Goal: Contribute content

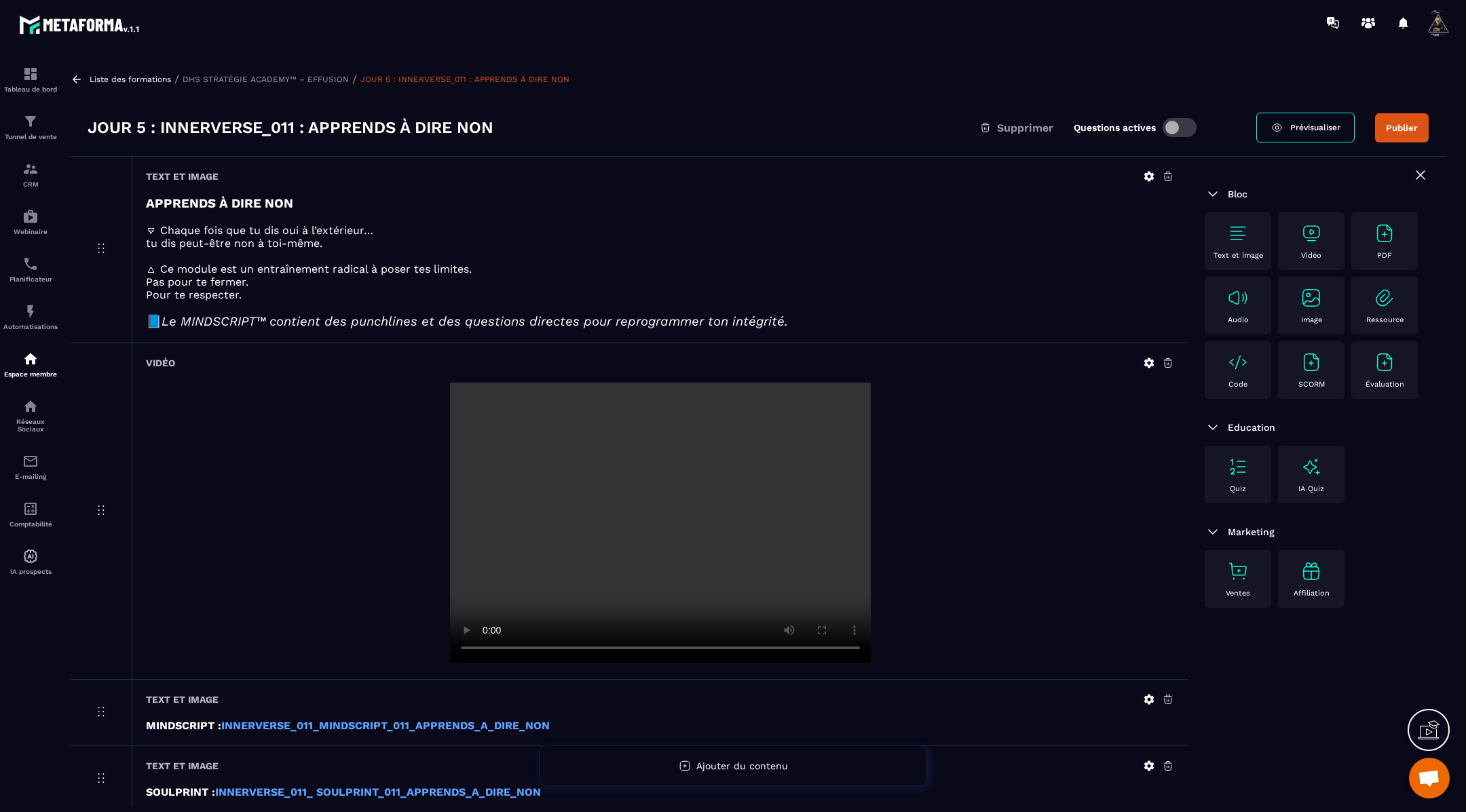
click at [74, 76] on icon at bounding box center [77, 80] width 13 height 13
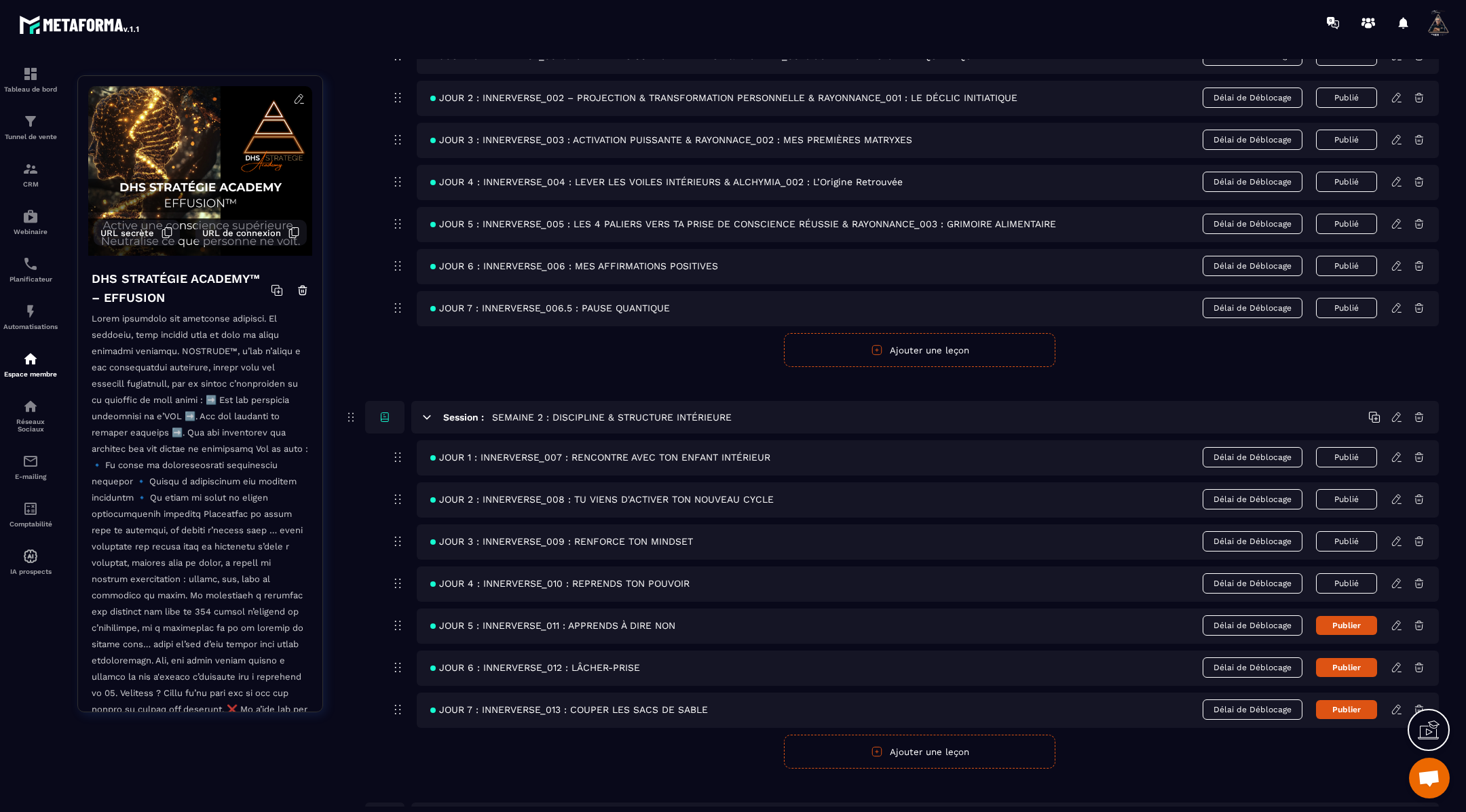
scroll to position [336, 0]
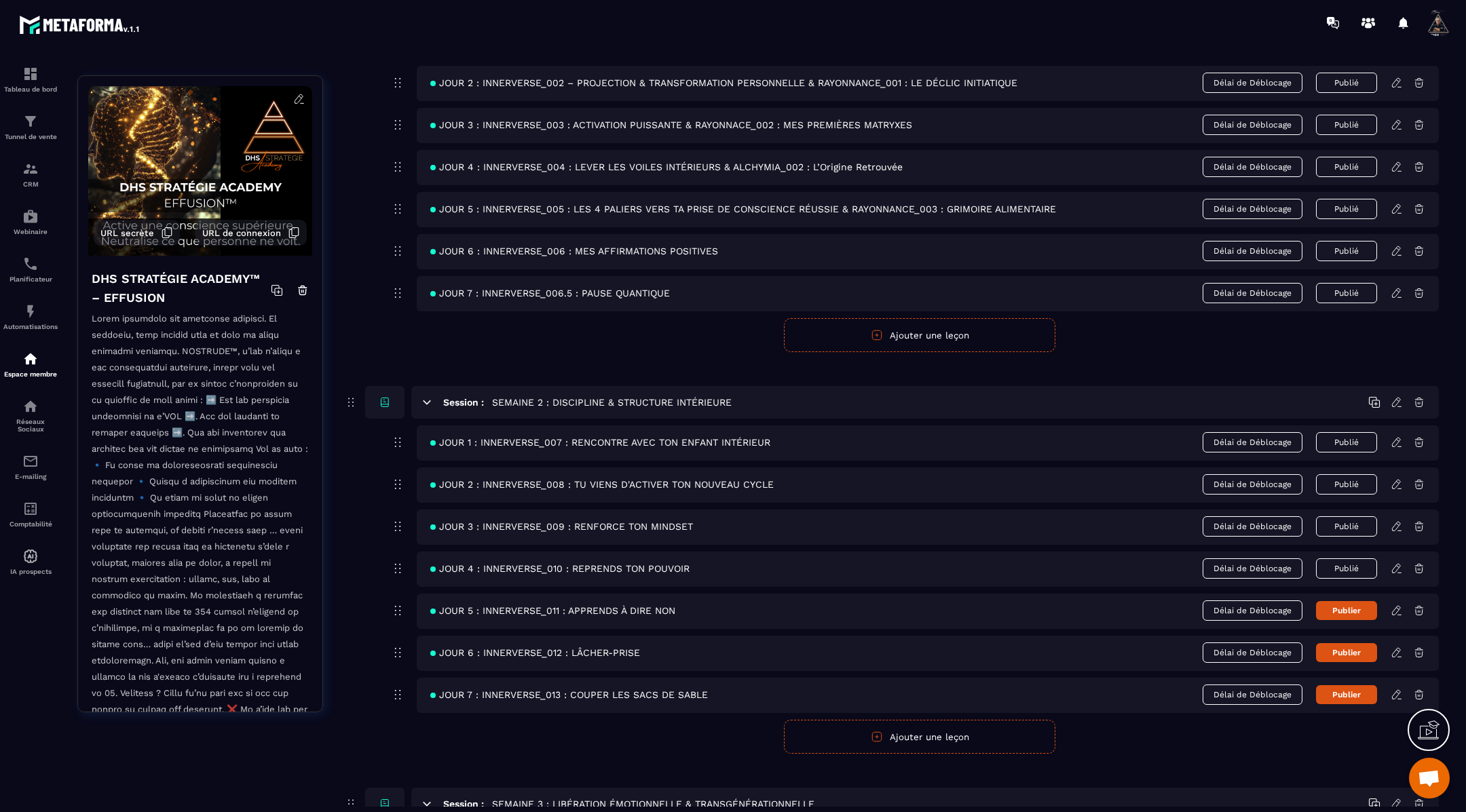
click at [1398, 650] on icon at bounding box center [1397, 653] width 13 height 13
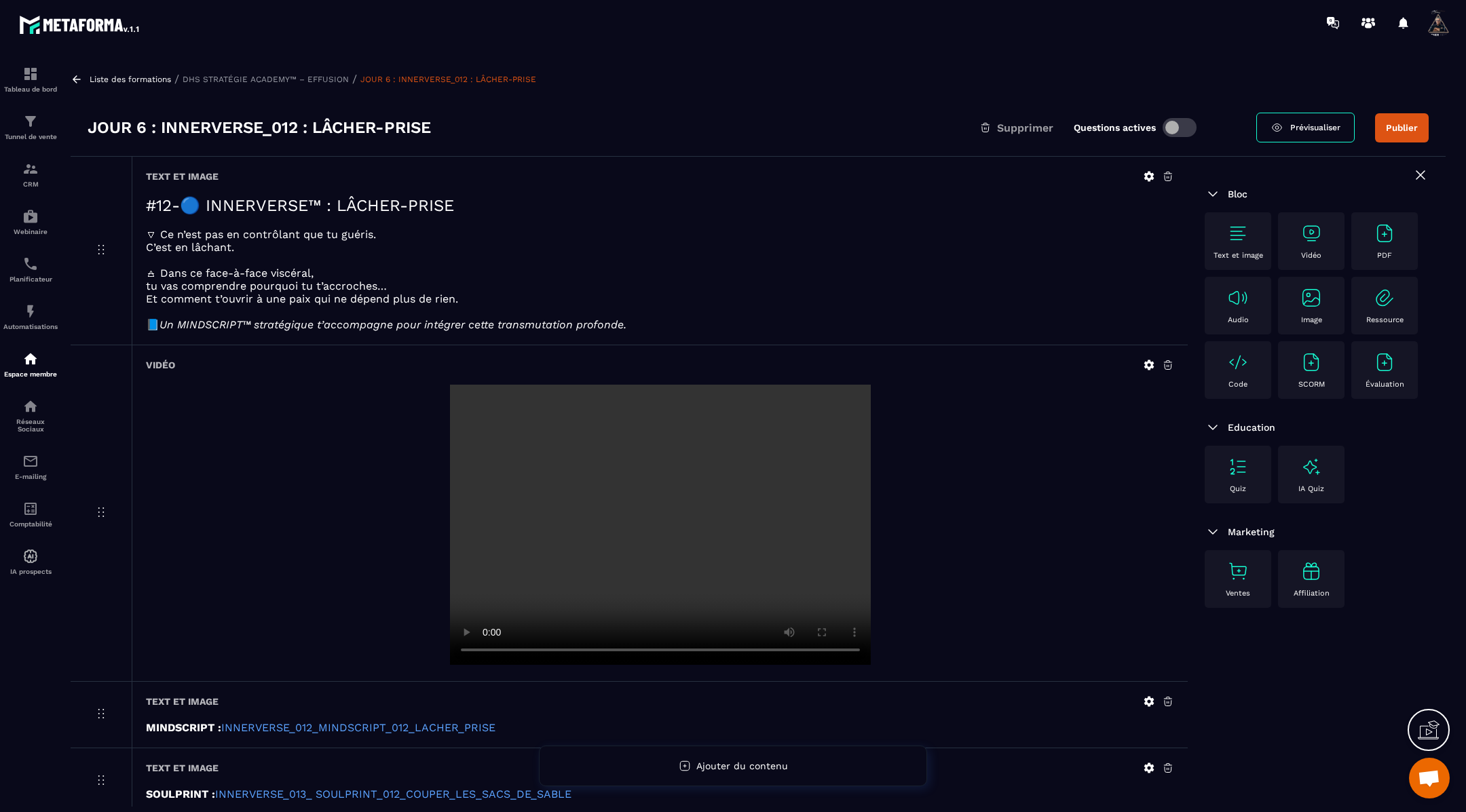
click at [1145, 179] on icon at bounding box center [1149, 176] width 10 height 10
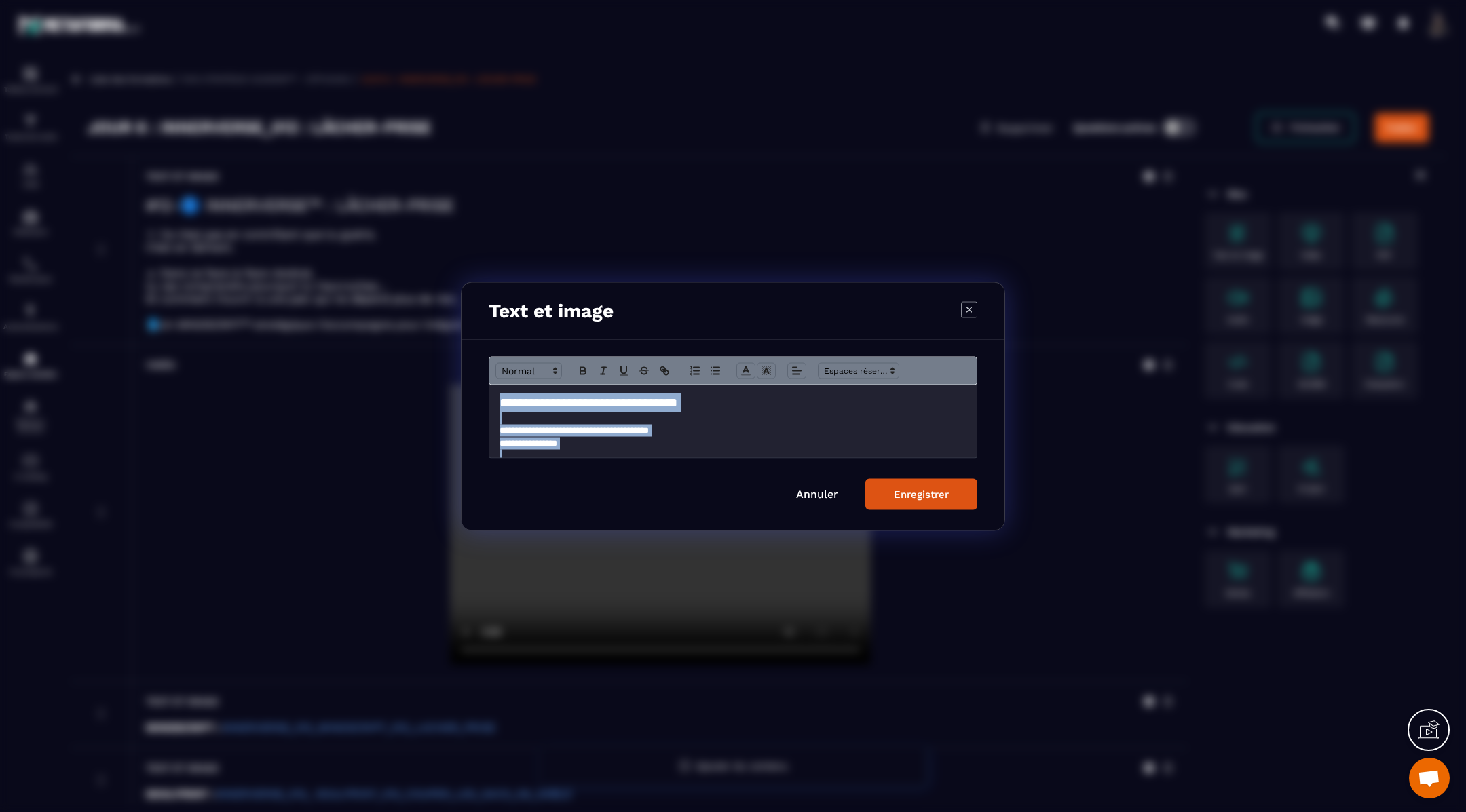
scroll to position [75, 0]
drag, startPoint x: 494, startPoint y: 402, endPoint x: 573, endPoint y: 487, distance: 116.0
click at [574, 487] on form "**********" at bounding box center [733, 433] width 489 height 154
click at [914, 496] on div "Enregistrer" at bounding box center [921, 494] width 55 height 13
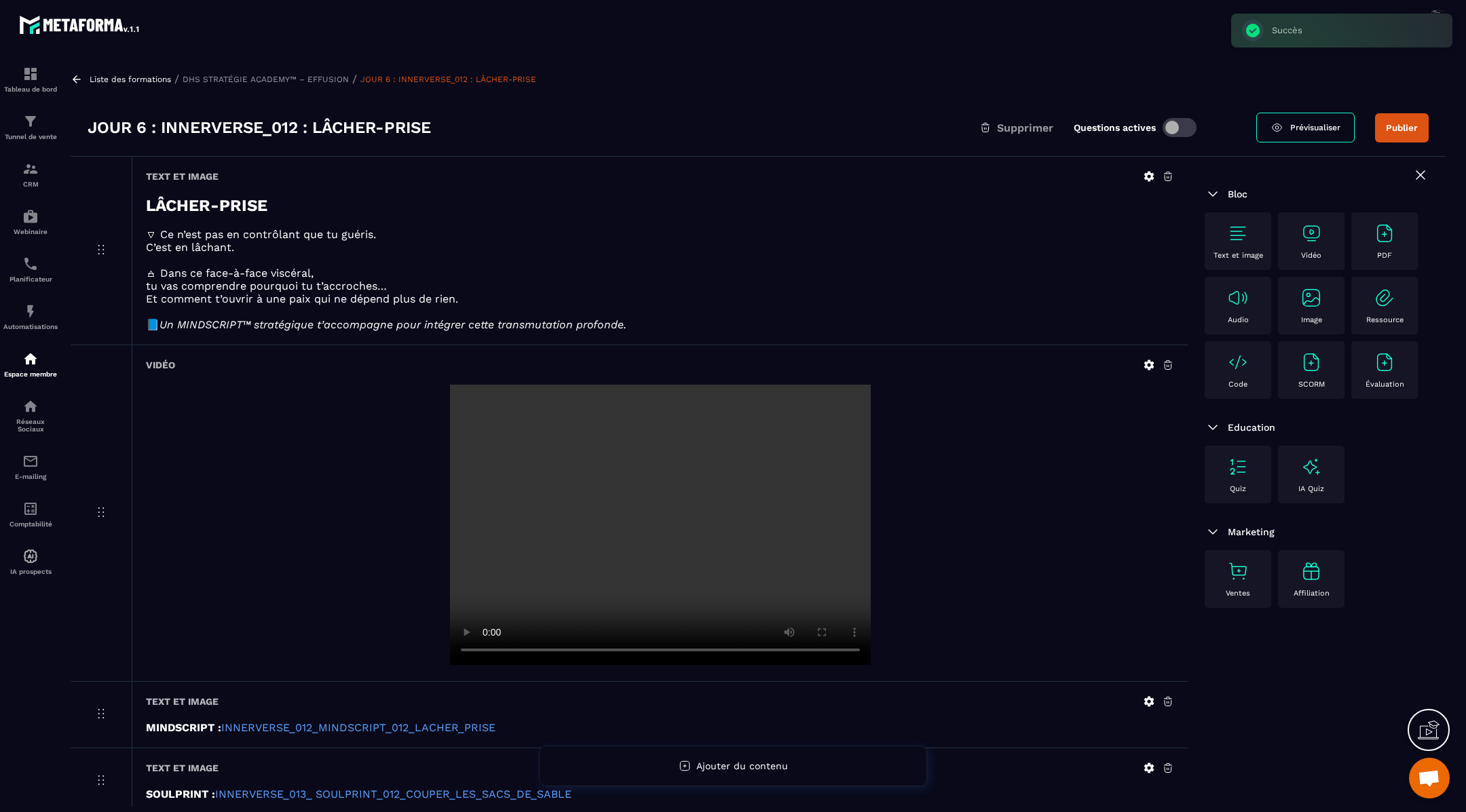
scroll to position [87, 0]
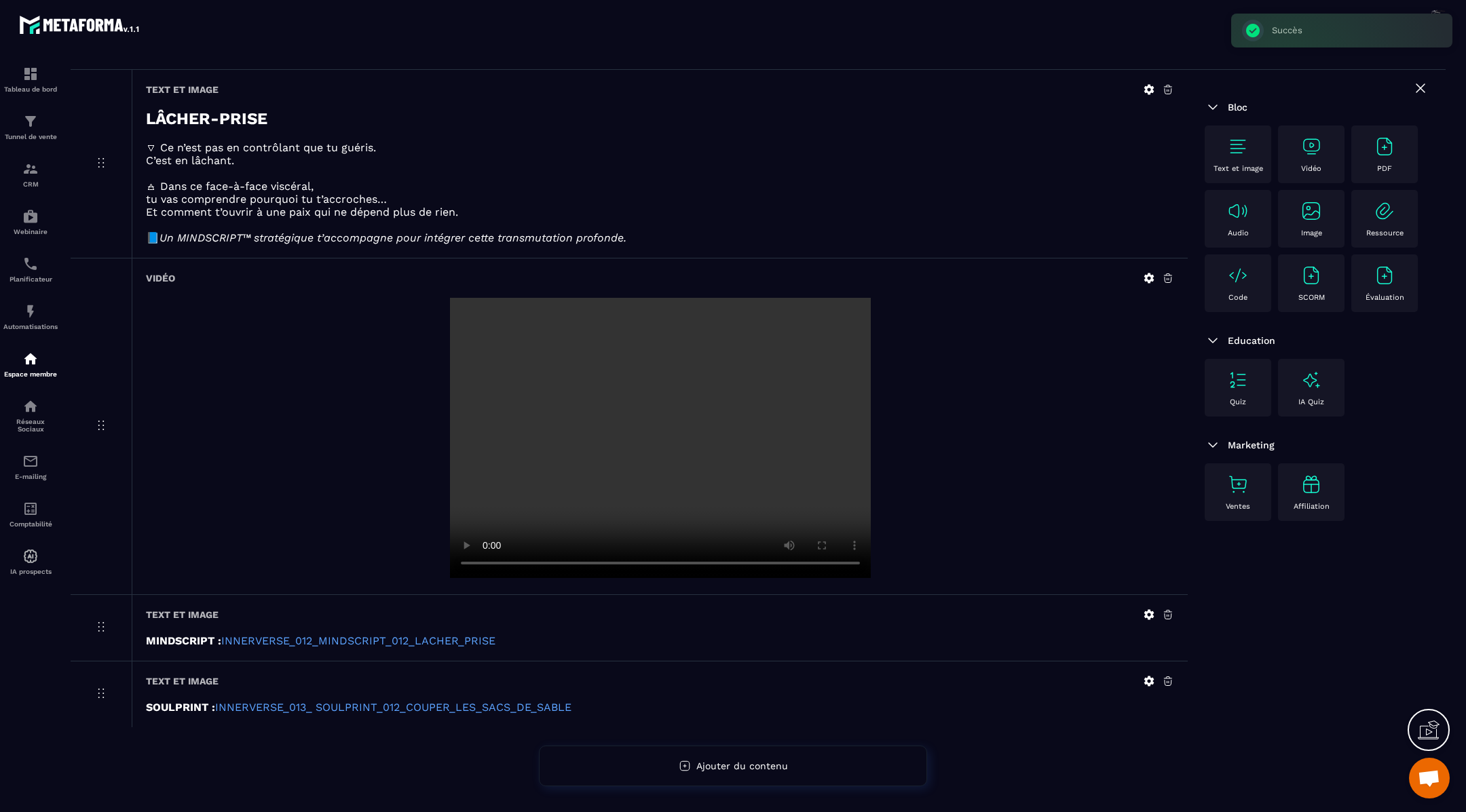
click at [1150, 613] on icon at bounding box center [1149, 615] width 13 height 13
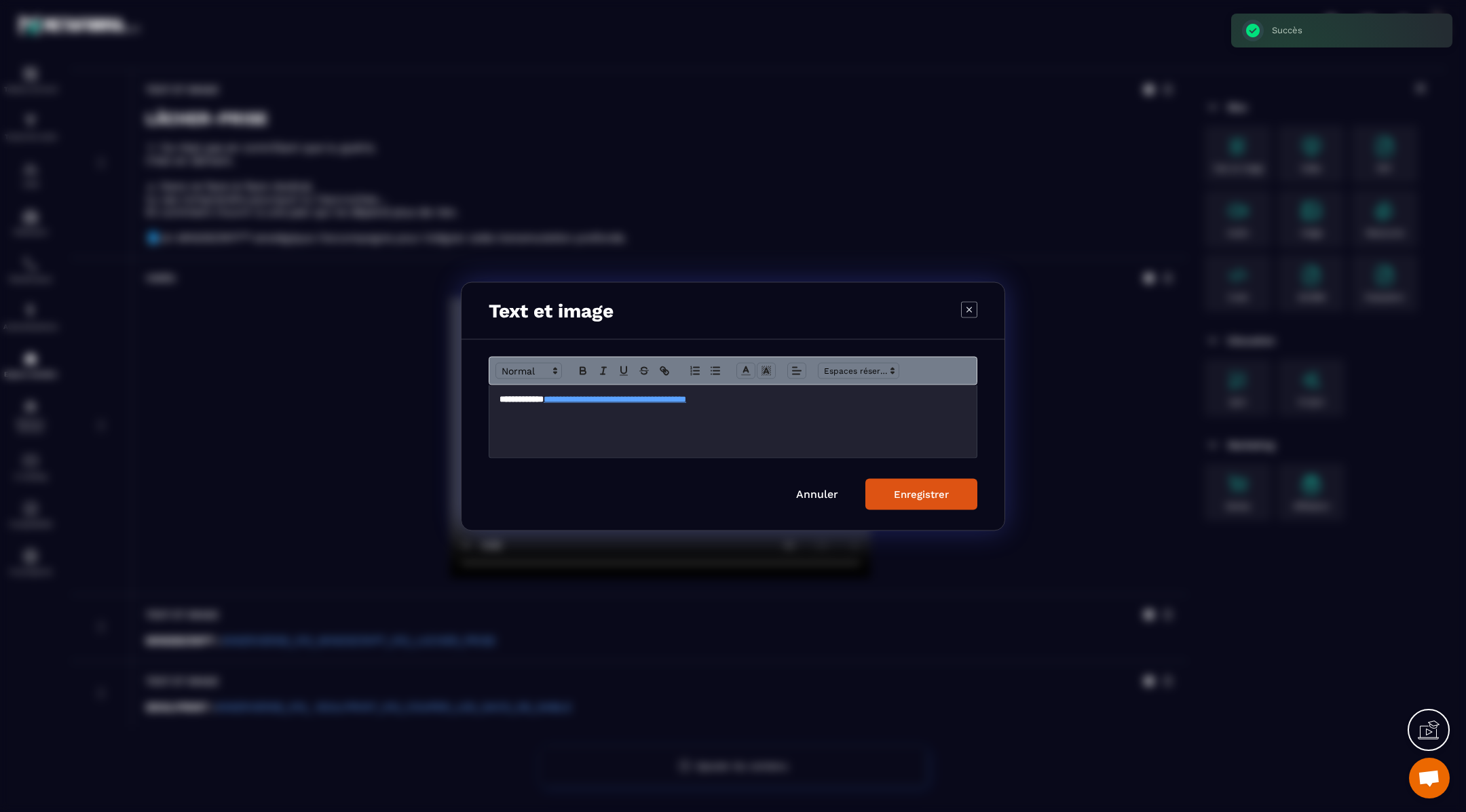
click at [798, 395] on p "**********" at bounding box center [733, 399] width 467 height 13
click at [905, 490] on div "Enregistrer" at bounding box center [921, 494] width 55 height 13
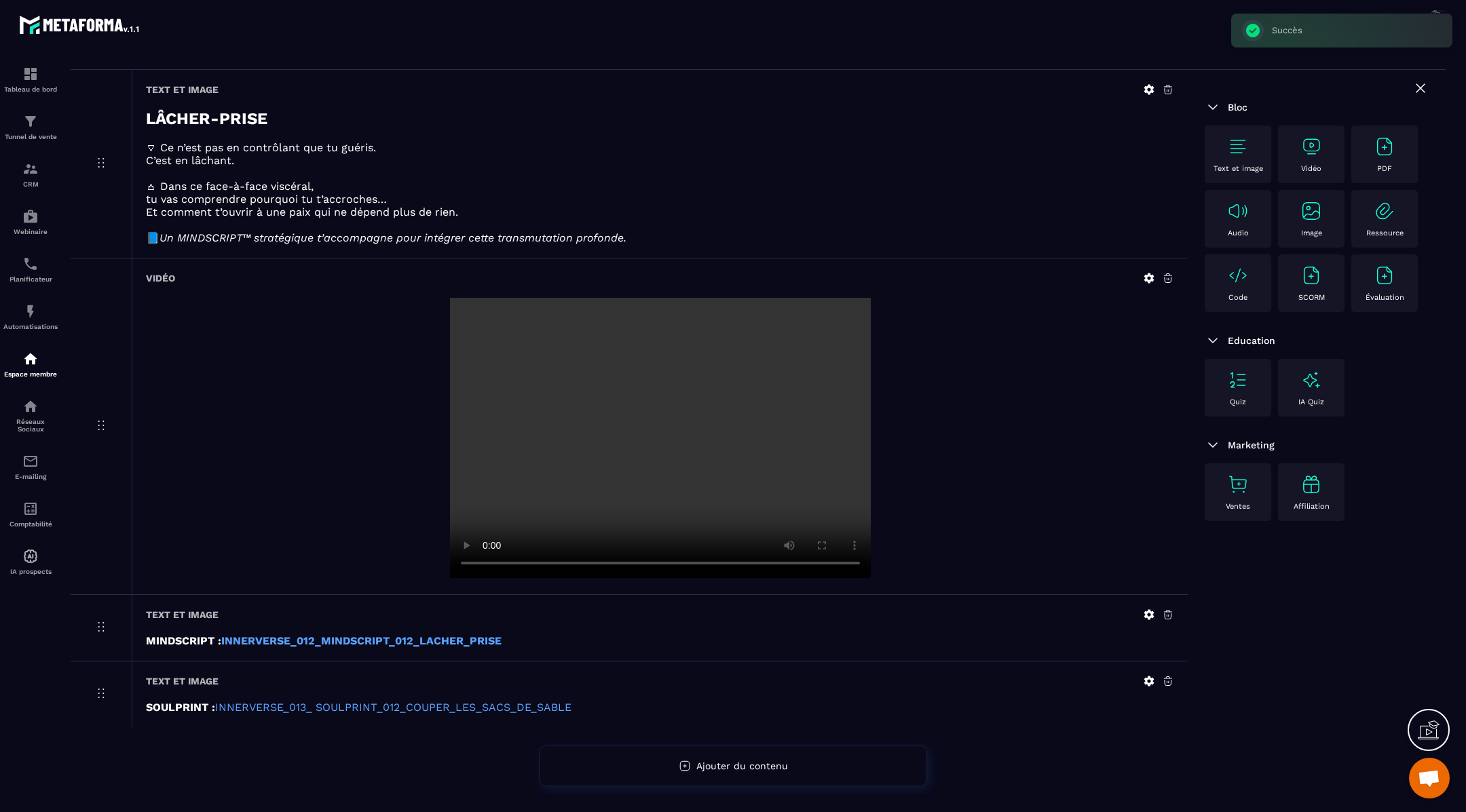
click at [1150, 682] on icon at bounding box center [1149, 682] width 13 height 13
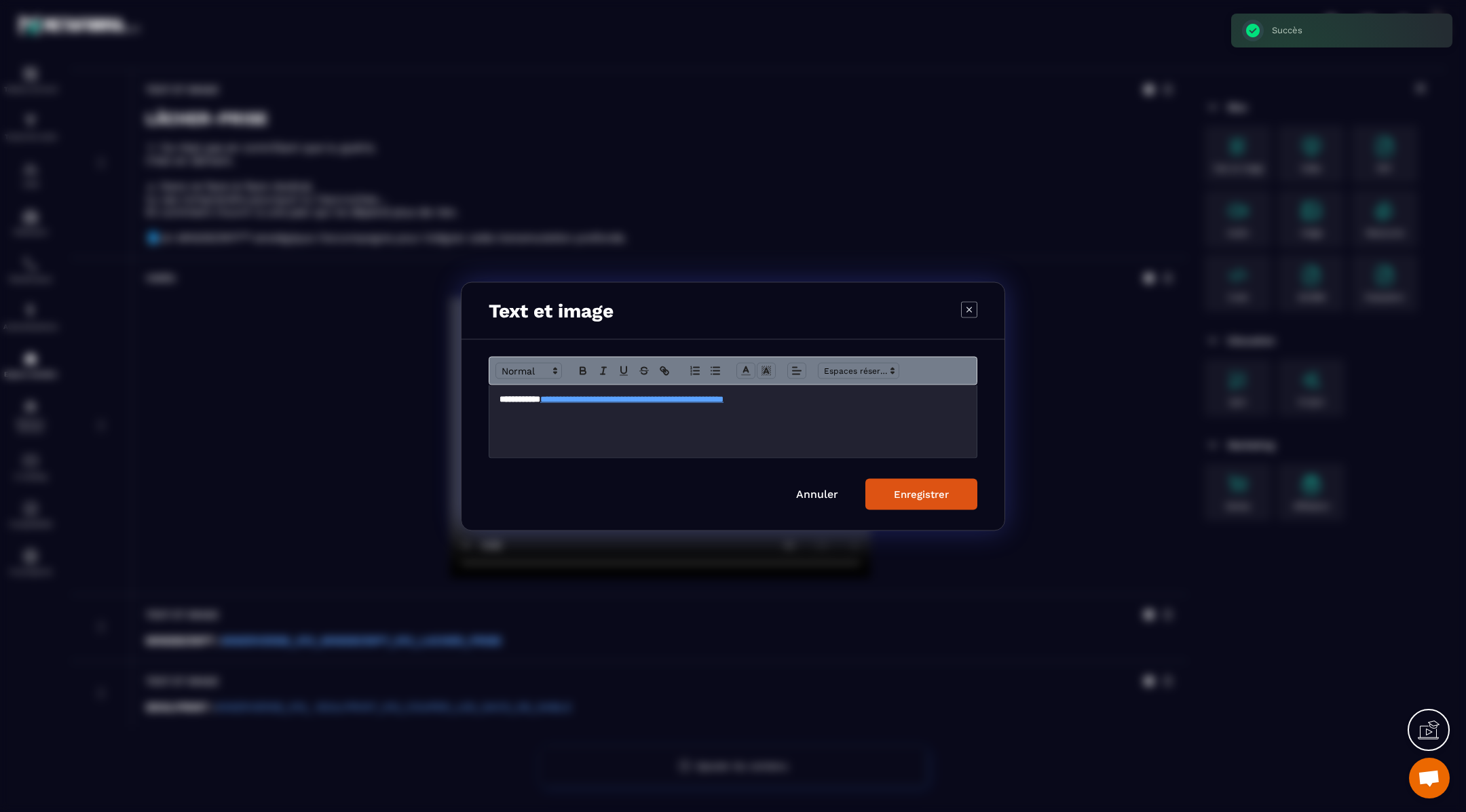
click at [867, 397] on p "**********" at bounding box center [733, 399] width 467 height 13
click at [920, 490] on div "Enregistrer" at bounding box center [921, 494] width 55 height 13
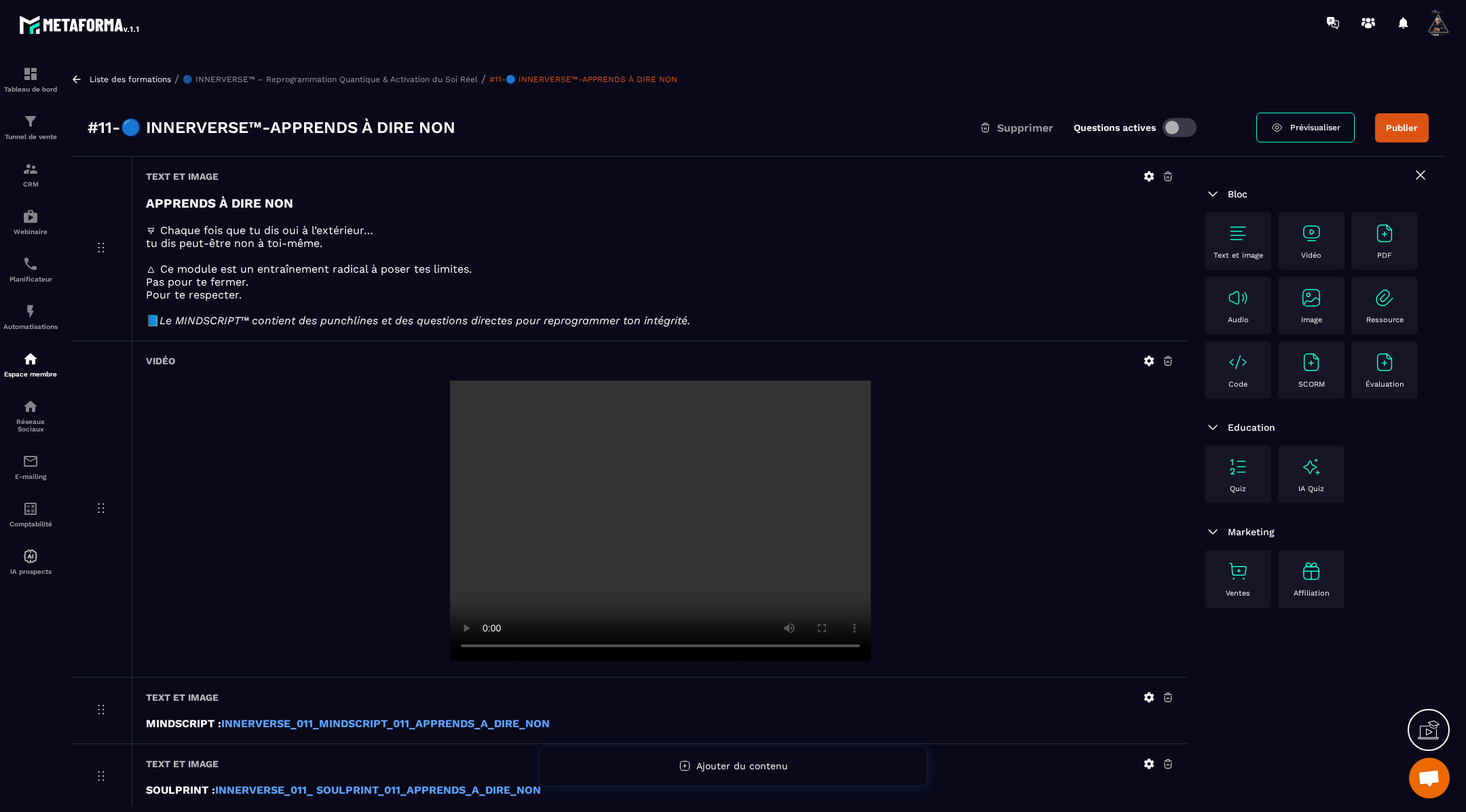
click at [1149, 365] on icon at bounding box center [1149, 361] width 10 height 10
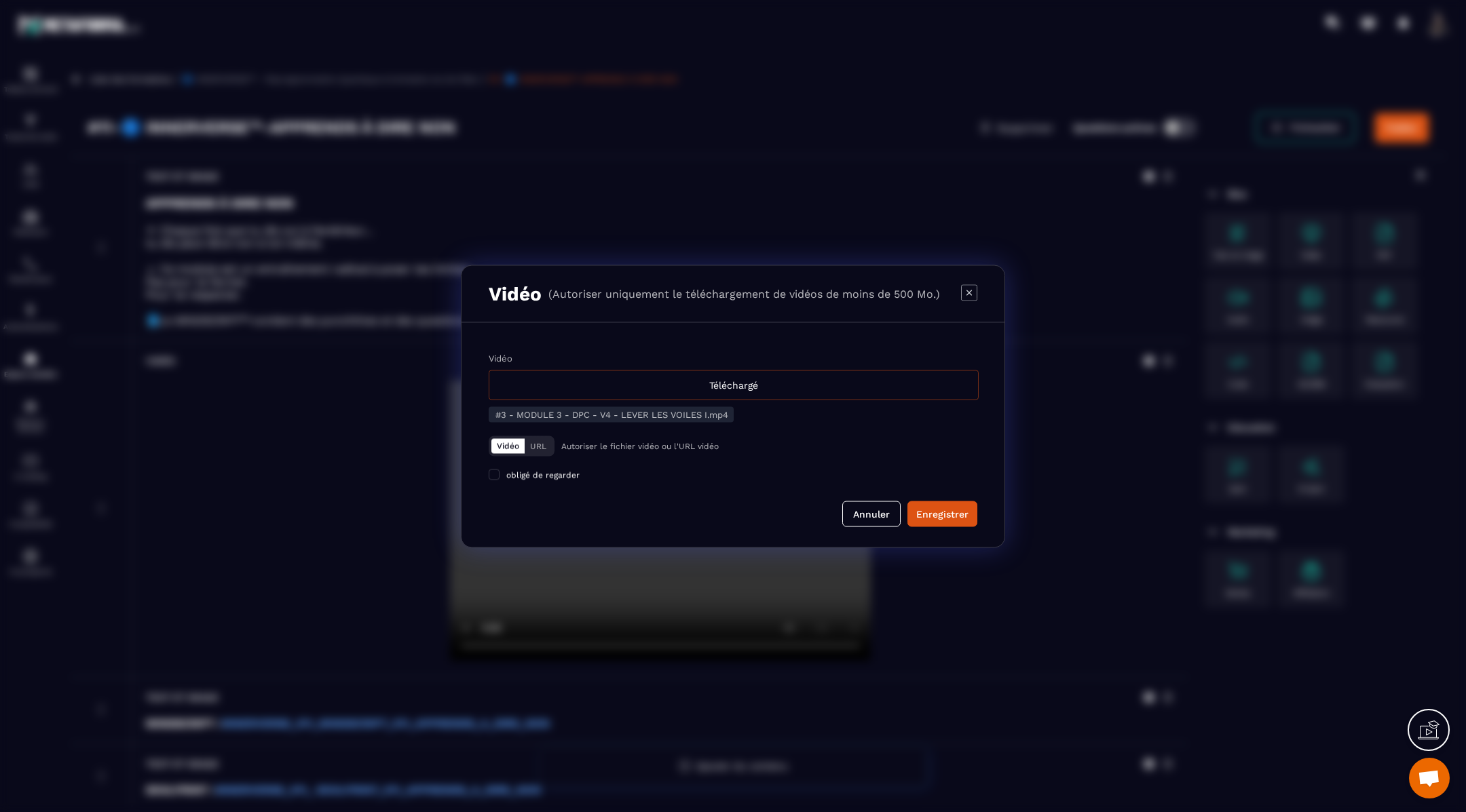
click at [870, 390] on div "Téléchargé" at bounding box center [733, 384] width 490 height 30
click at [0, 0] on input "Vidéo Téléchargé" at bounding box center [0, 0] width 0 height 0
click at [937, 512] on div "Enregistrer" at bounding box center [942, 513] width 52 height 13
